Goal: Information Seeking & Learning: Learn about a topic

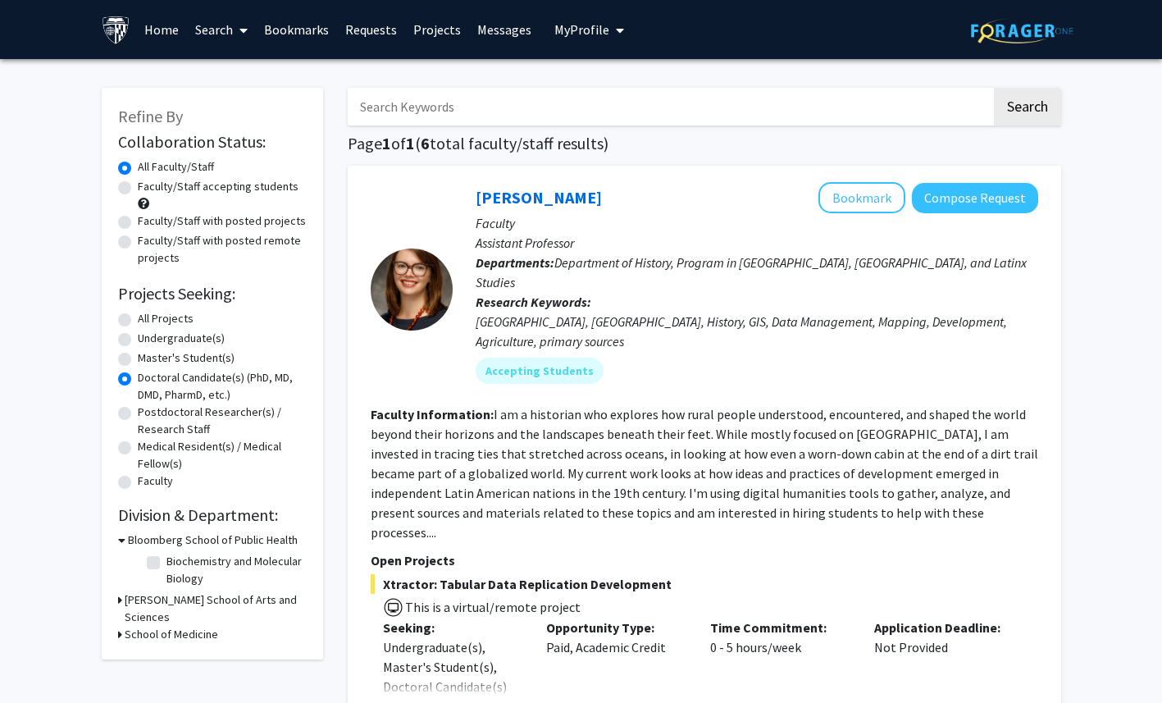
click at [413, 110] on input "Search Keywords" at bounding box center [670, 107] width 644 height 38
type input "opthalmology"
click at [994, 88] on button "Search" at bounding box center [1027, 107] width 67 height 38
radio input "true"
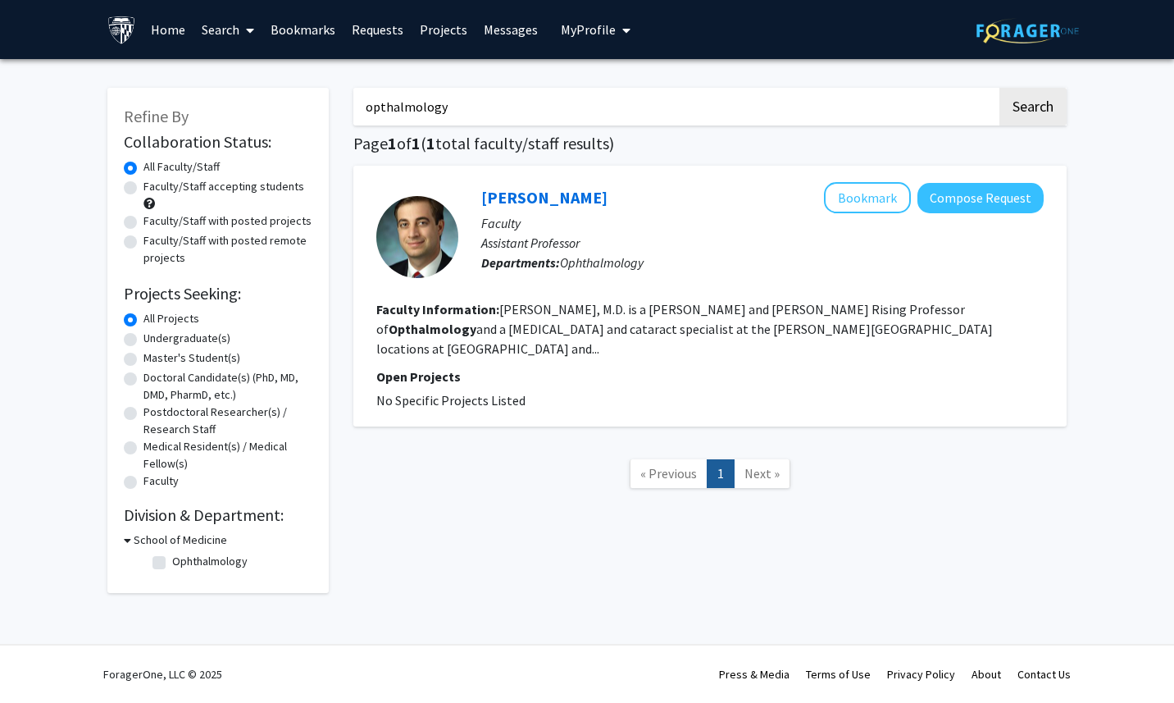
drag, startPoint x: 459, startPoint y: 106, endPoint x: 304, endPoint y: 101, distance: 155.1
click at [304, 101] on div "Refine By Collaboration Status: Collaboration Status All Faculty/Staff Collabor…" at bounding box center [587, 332] width 984 height 522
type input "pediatrics"
click at [1000, 88] on button "Search" at bounding box center [1033, 107] width 67 height 38
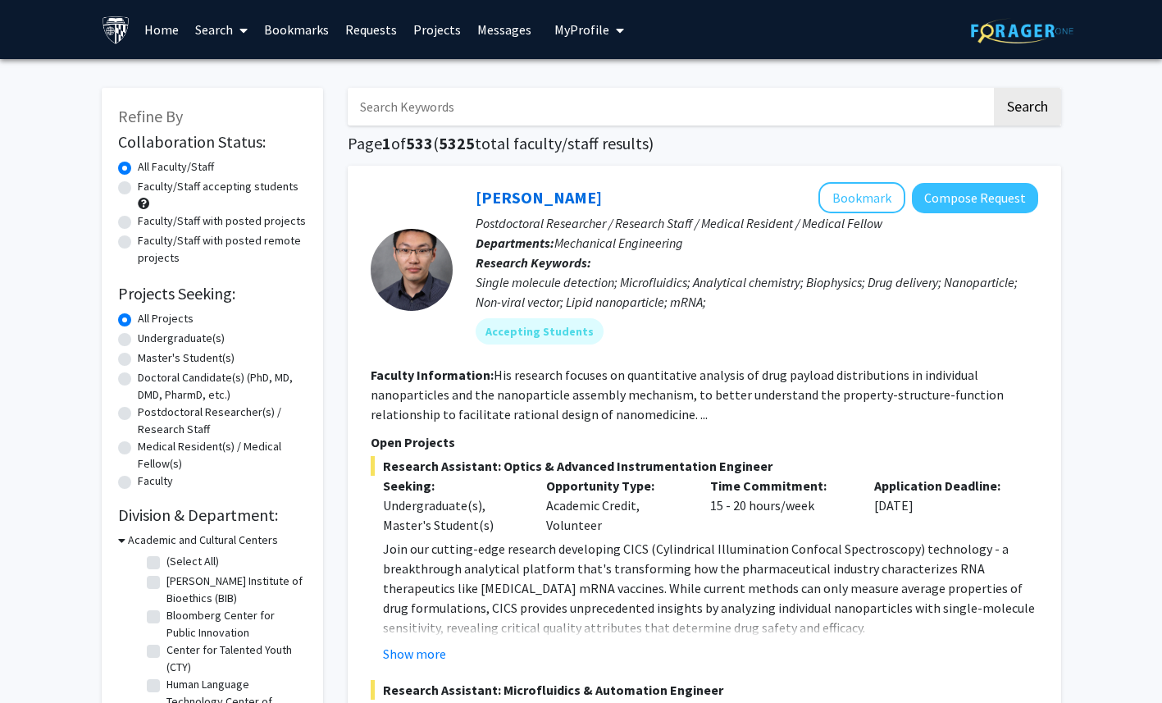
click at [513, 111] on input "Search Keywords" at bounding box center [670, 107] width 644 height 38
type input "radiology"
click at [994, 88] on button "Search" at bounding box center [1027, 107] width 67 height 38
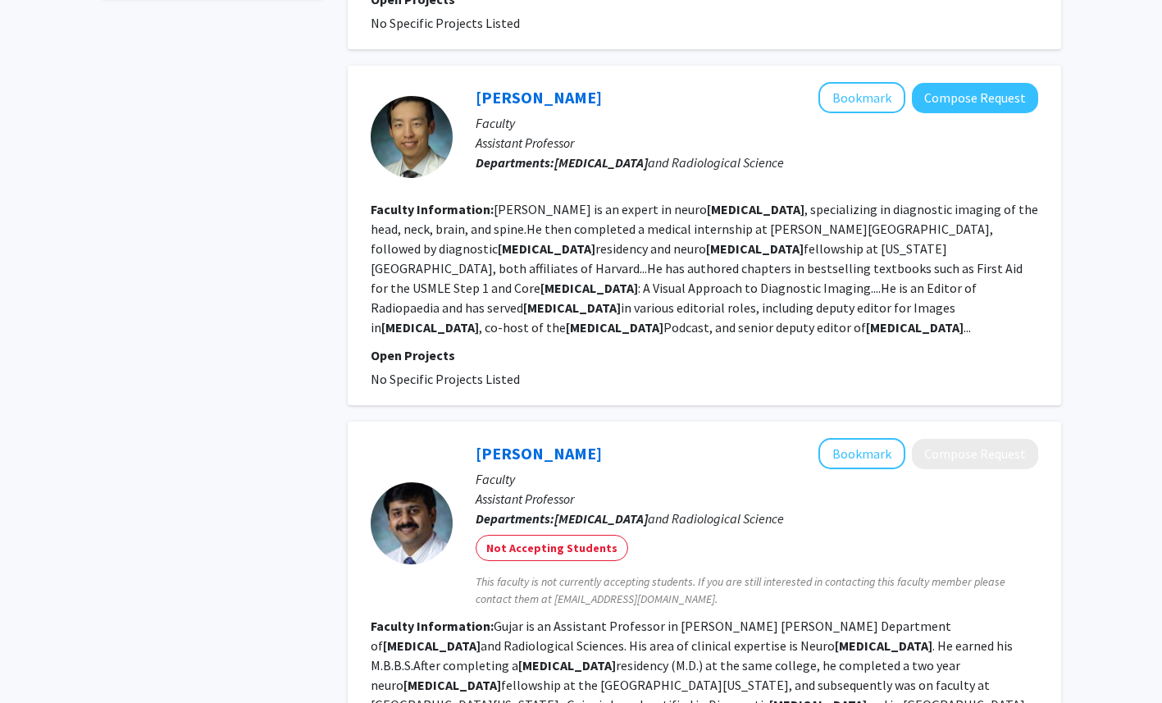
scroll to position [1227, 0]
